Goal: Information Seeking & Learning: Learn about a topic

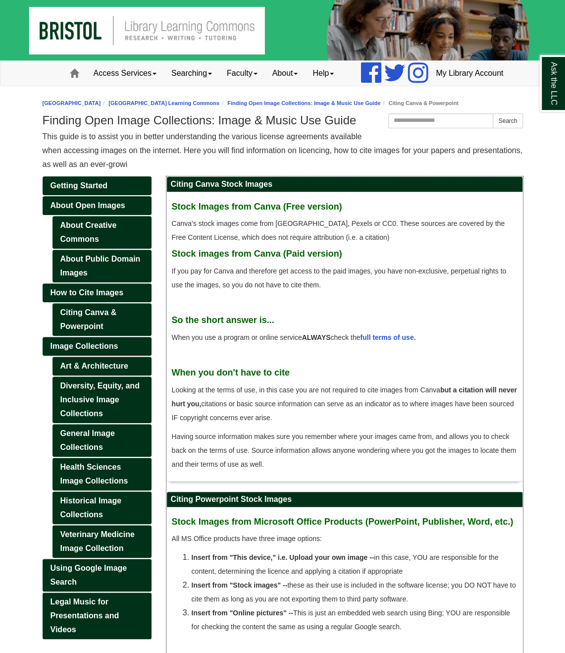
drag, startPoint x: 337, startPoint y: 320, endPoint x: 320, endPoint y: 280, distance: 42.9
click at [337, 316] on div "Stock Images from Canva (Free version) Canva's stock images come from [GEOGRAPH…" at bounding box center [345, 336] width 346 height 279
click at [517, 374] on div "Stock Images from Canva (Free version) Canva's stock images come from [GEOGRAPH…" at bounding box center [345, 336] width 356 height 289
